Goal: Information Seeking & Learning: Learn about a topic

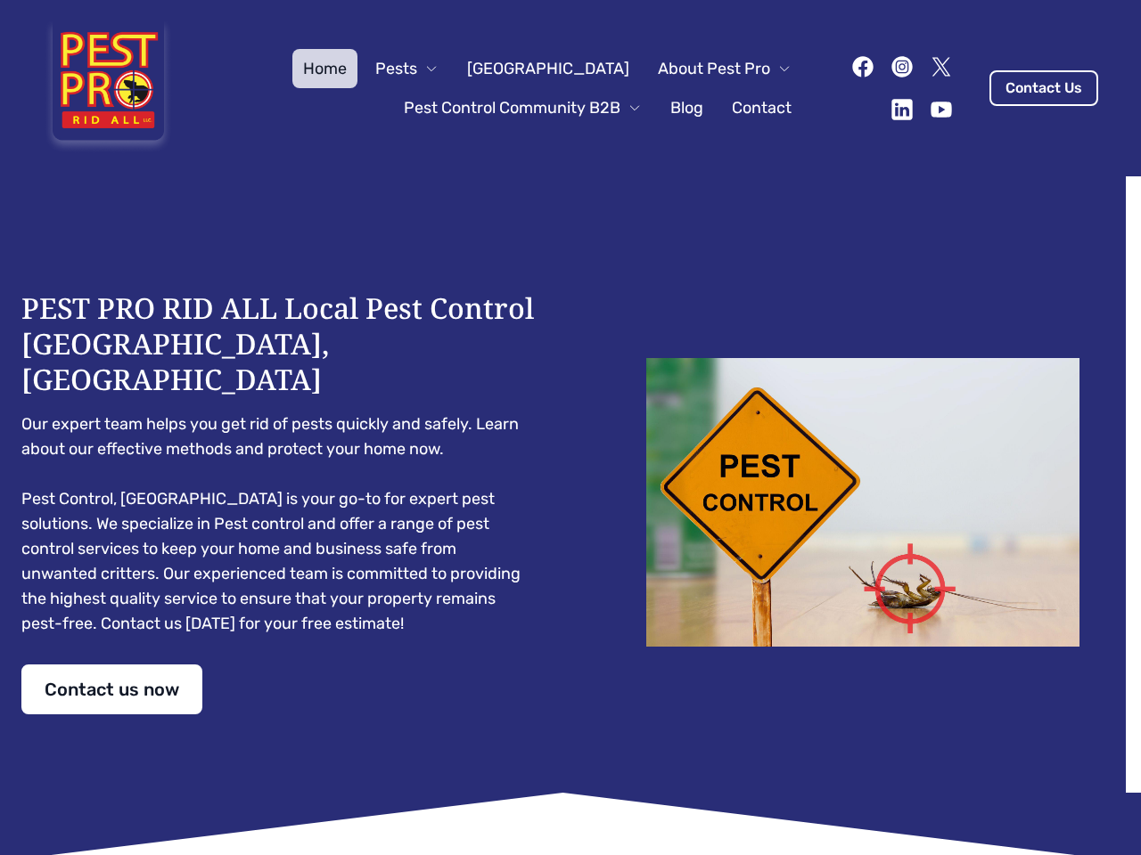
click at [570, 428] on div "PEST PRO RID ALL Local Pest Control [GEOGRAPHIC_DATA], [GEOGRAPHIC_DATA] Our ex…" at bounding box center [570, 502] width 1098 height 424
click at [417, 69] on span "Pests" at bounding box center [396, 68] width 42 height 25
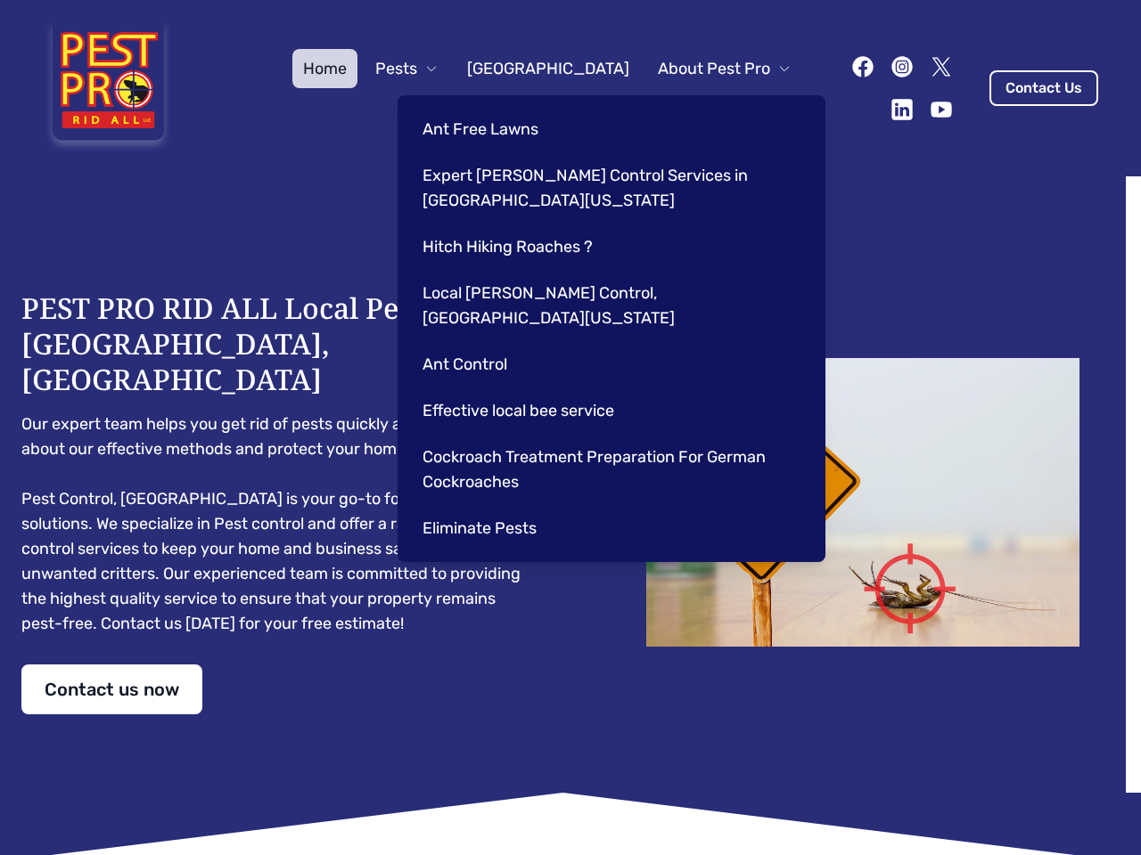
click at [706, 69] on span "About Pest Pro" at bounding box center [714, 68] width 112 height 25
click at [504, 108] on div "Ant Free Lawns Expert [PERSON_NAME] Control Services in [GEOGRAPHIC_DATA] [US_S…" at bounding box center [611, 328] width 428 height 467
